Goal: Task Accomplishment & Management: Use online tool/utility

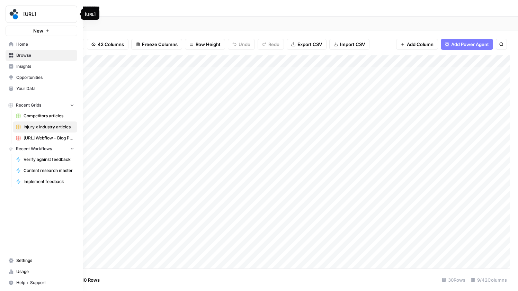
click at [13, 12] on img "Workspace: spot.ai" at bounding box center [14, 14] width 12 height 12
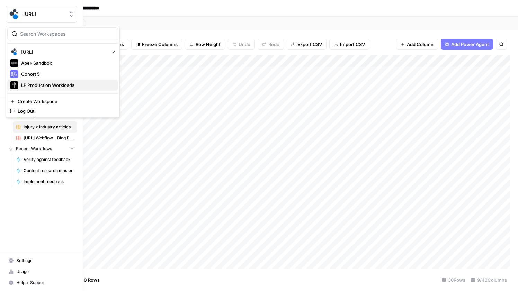
click at [39, 82] on span "LP Production Workloads" at bounding box center [66, 85] width 91 height 7
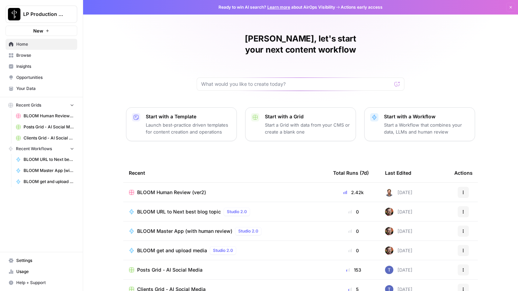
click at [233, 80] on div "[PERSON_NAME], let's start your next content workflow Start with a Template Lau…" at bounding box center [300, 165] width 435 height 330
click at [236, 78] on div at bounding box center [301, 84] width 208 height 13
click at [53, 55] on span "Browse" at bounding box center [45, 55] width 58 height 6
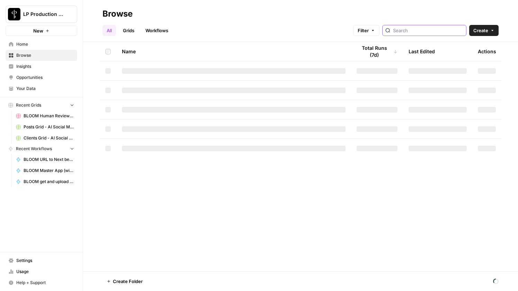
click at [448, 33] on input "search" at bounding box center [428, 30] width 70 height 7
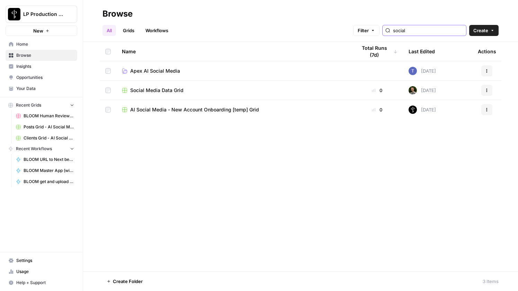
type input "social"
click at [212, 72] on link "Apex AI Social Media" at bounding box center [234, 70] width 224 height 7
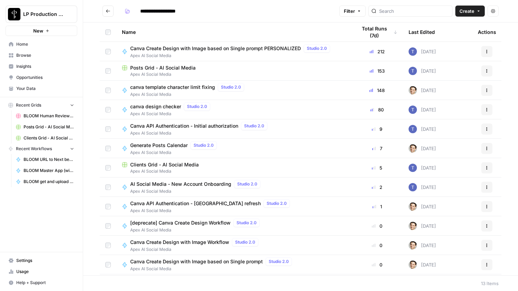
click at [202, 66] on div "Posts Grid - AI Social Media" at bounding box center [234, 67] width 224 height 7
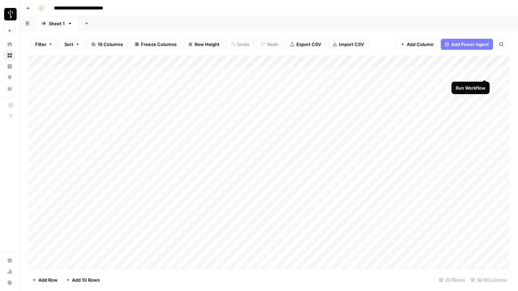
click at [483, 73] on div "Add Column" at bounding box center [268, 161] width 481 height 213
click at [186, 73] on div "Add Column" at bounding box center [268, 161] width 481 height 213
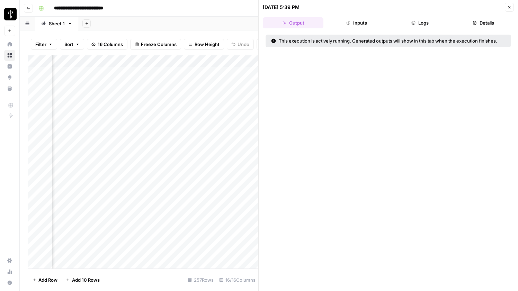
click at [416, 12] on header "[DATE] 5:39 PM Close Output Inputs Logs Details" at bounding box center [388, 15] width 259 height 31
click at [416, 20] on button "Logs" at bounding box center [420, 22] width 61 height 11
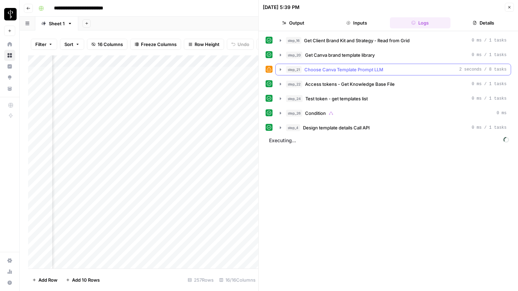
click at [280, 69] on icon "button" at bounding box center [280, 69] width 1 height 2
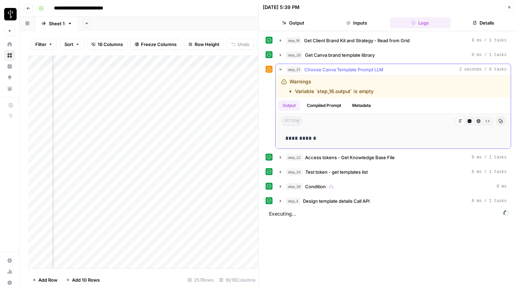
click at [333, 93] on li "Variable `step_16.output` is empty" at bounding box center [334, 91] width 79 height 7
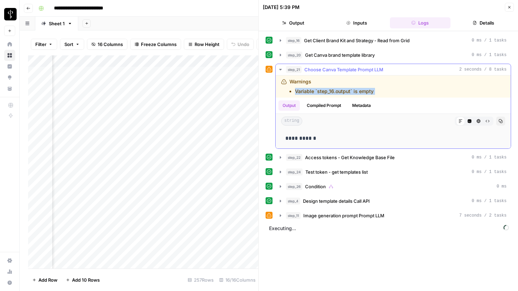
click at [361, 71] on span "Choose Canva Template Prompt LLM" at bounding box center [343, 69] width 79 height 7
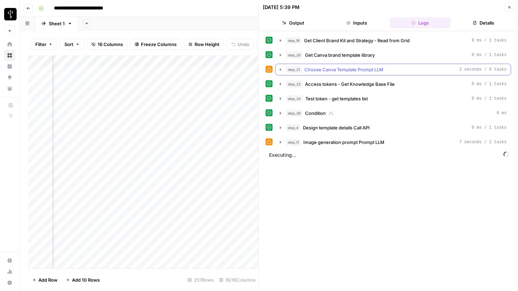
click at [361, 71] on span "Choose Canva Template Prompt LLM" at bounding box center [343, 69] width 79 height 7
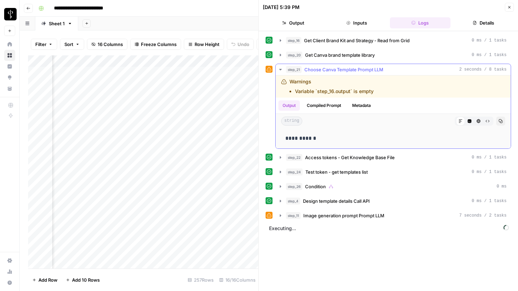
click at [322, 105] on button "Compiled Prompt" at bounding box center [324, 105] width 43 height 10
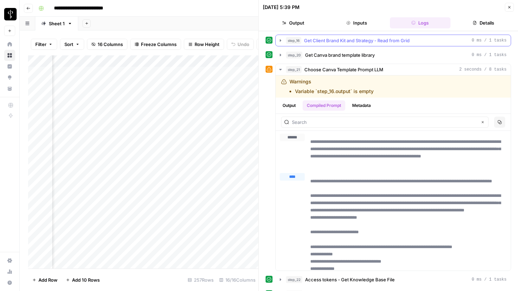
click at [332, 38] on span "Get Client Brand Kit and Strategy - Read from Grid" at bounding box center [357, 40] width 106 height 7
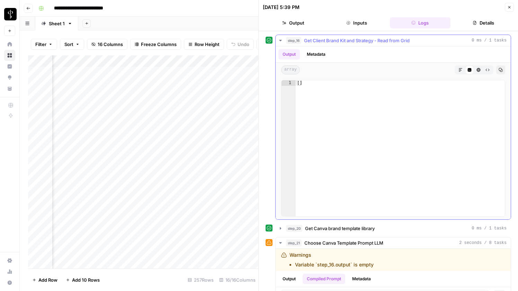
click at [281, 41] on icon "button" at bounding box center [281, 41] width 6 height 6
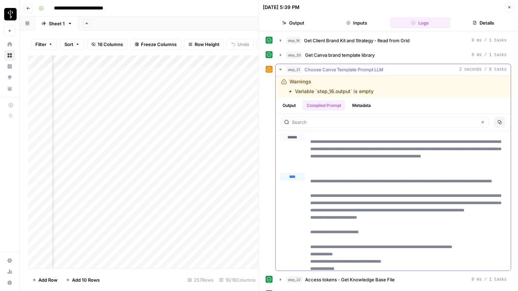
click at [281, 70] on icon "button" at bounding box center [280, 69] width 2 height 1
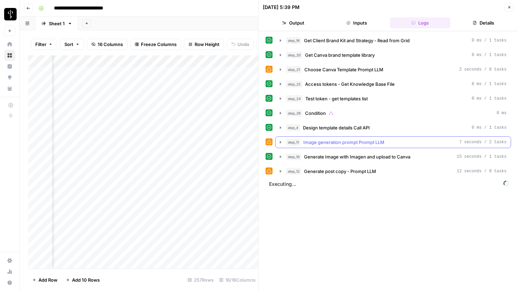
click at [281, 143] on icon "button" at bounding box center [281, 142] width 6 height 6
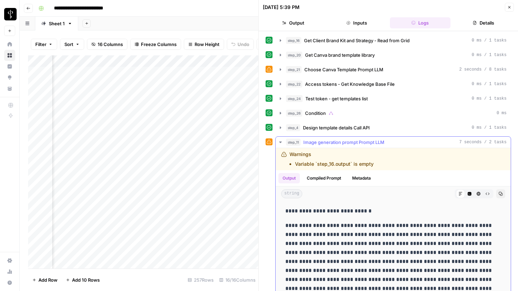
click at [281, 143] on icon "button" at bounding box center [281, 142] width 6 height 6
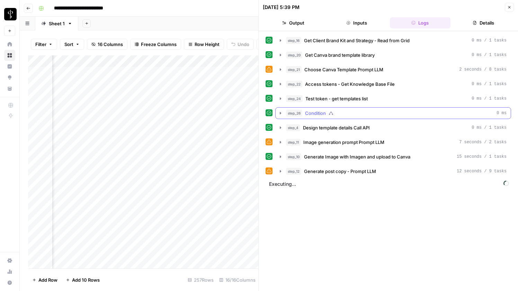
click at [281, 114] on icon "button" at bounding box center [281, 113] width 6 height 6
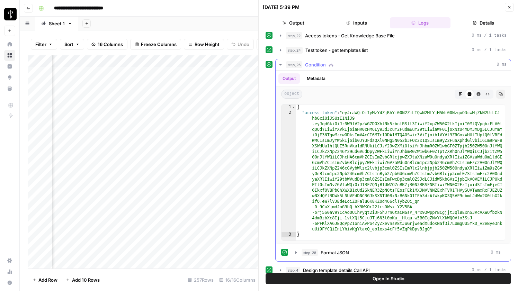
scroll to position [50, 0]
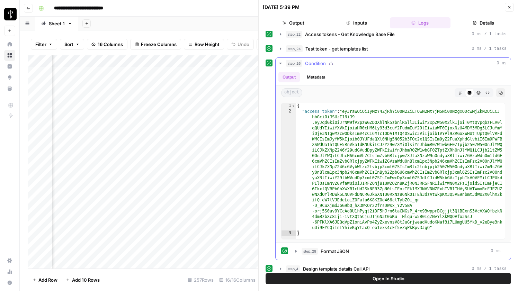
click at [279, 64] on icon "button" at bounding box center [281, 64] width 6 height 6
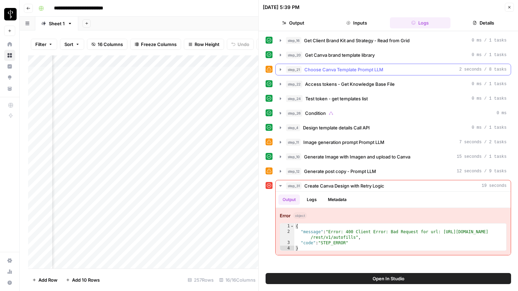
scroll to position [0, 0]
click at [281, 112] on icon "button" at bounding box center [281, 113] width 6 height 6
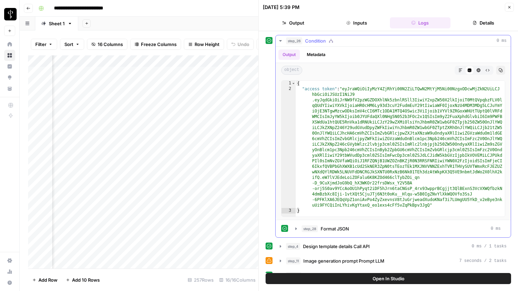
scroll to position [72, 0]
click at [278, 41] on icon "button" at bounding box center [281, 42] width 6 height 6
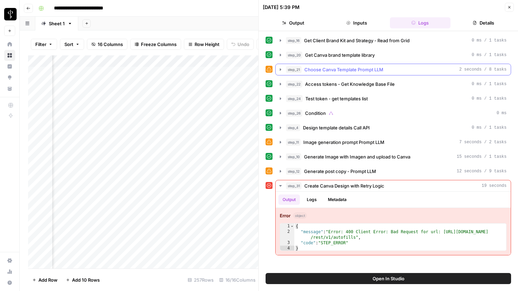
click at [279, 70] on icon "button" at bounding box center [281, 70] width 6 height 6
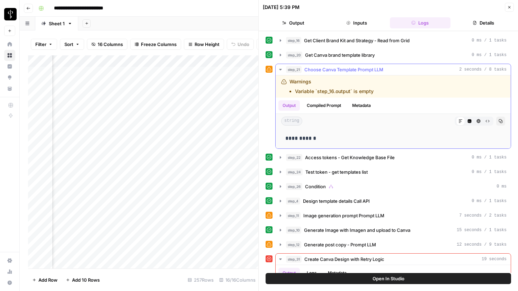
click at [279, 70] on icon "button" at bounding box center [281, 70] width 6 height 6
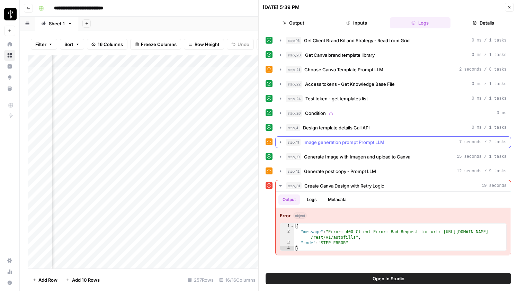
click at [280, 141] on icon "button" at bounding box center [281, 142] width 6 height 6
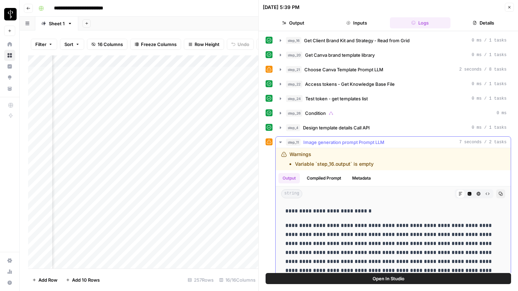
click at [280, 141] on icon "button" at bounding box center [281, 142] width 6 height 6
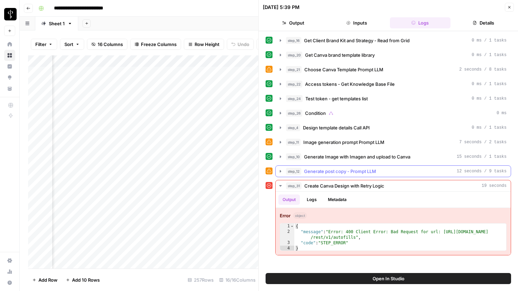
click at [281, 170] on icon "button" at bounding box center [281, 172] width 6 height 6
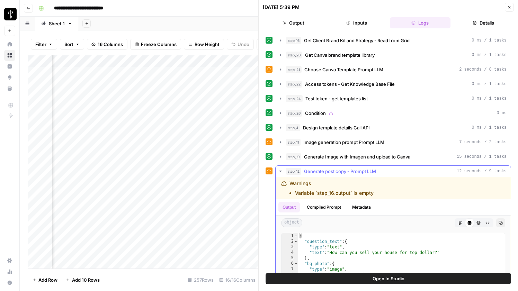
click at [281, 170] on icon "button" at bounding box center [281, 172] width 6 height 6
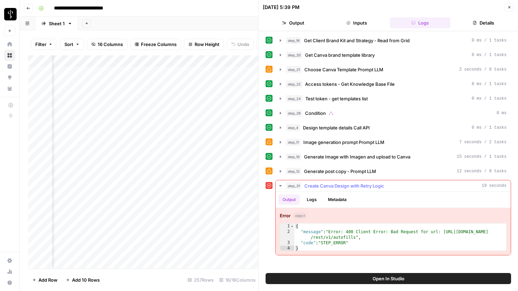
click at [465, 233] on div "{ "message" : "Error: 400 Client Error: Bad Request for url: [URL][DOMAIN_NAME]…" at bounding box center [400, 243] width 212 height 39
click at [400, 241] on div "{ "message" : "Error: 400 Client Error: Bad Request for url: [URL][DOMAIN_NAME]…" at bounding box center [400, 243] width 212 height 39
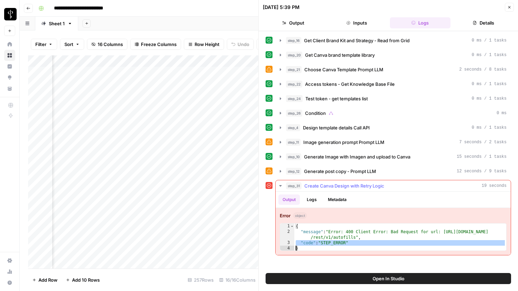
click at [342, 245] on div "{ "message" : "Error: 400 Client Error: Bad Request for url: [URL][DOMAIN_NAME]…" at bounding box center [400, 243] width 212 height 39
type textarea "**********"
click at [342, 245] on div "{ "message" : "Error: 400 Client Error: Bad Request for url: [URL][DOMAIN_NAME]…" at bounding box center [400, 243] width 212 height 39
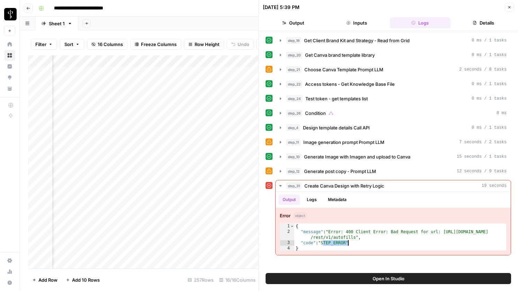
click at [256, 182] on div at bounding box center [258, 145] width 7 height 291
click at [217, 175] on div "Add Column" at bounding box center [143, 161] width 230 height 213
click at [513, 8] on button "Close" at bounding box center [509, 7] width 9 height 9
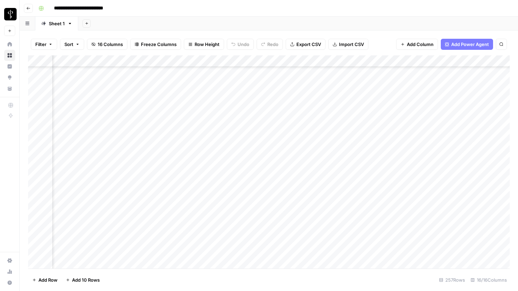
scroll to position [2834, 290]
click at [194, 250] on div "Add Column" at bounding box center [268, 161] width 481 height 213
click at [342, 252] on div "Add Column" at bounding box center [268, 161] width 481 height 213
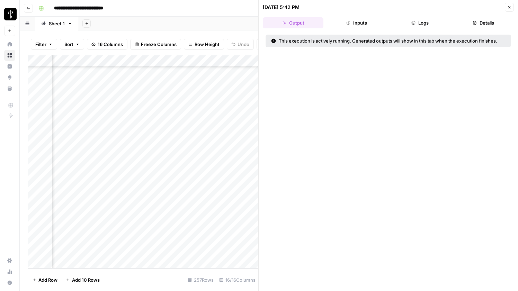
click at [424, 23] on button "Logs" at bounding box center [420, 22] width 61 height 11
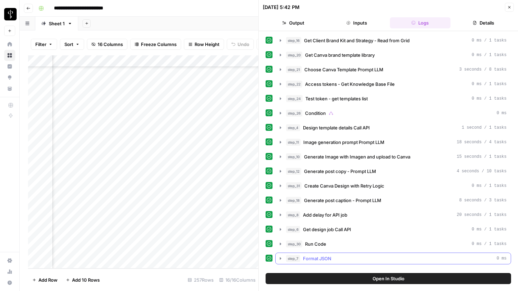
click at [359, 256] on div "step_7 Format JSON 0 ms" at bounding box center [396, 258] width 220 height 7
click at [147, 252] on div "Add Column" at bounding box center [143, 161] width 230 height 213
click at [164, 251] on div "Add Column" at bounding box center [143, 161] width 230 height 213
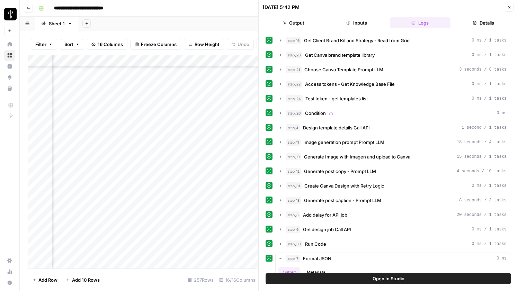
click at [186, 253] on div "Add Column" at bounding box center [143, 161] width 230 height 213
click at [220, 252] on div "Add Column" at bounding box center [143, 161] width 230 height 213
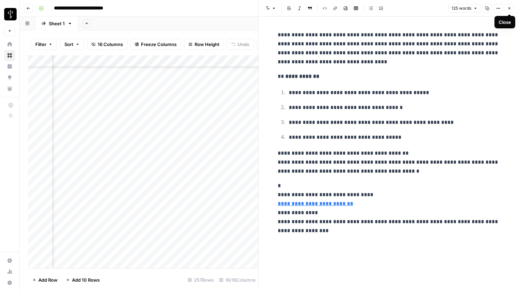
click at [509, 10] on icon "button" at bounding box center [509, 8] width 4 height 4
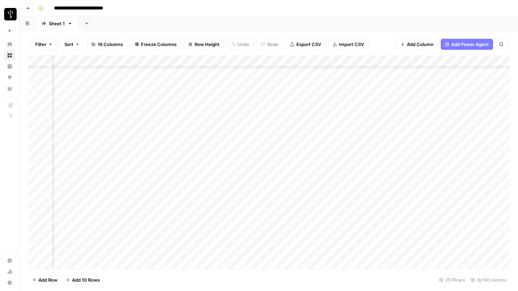
click at [270, 20] on div "Add Sheet" at bounding box center [298, 24] width 440 height 14
click at [277, 24] on div "Add Sheet" at bounding box center [298, 24] width 440 height 14
